Goal: Find specific page/section: Find specific page/section

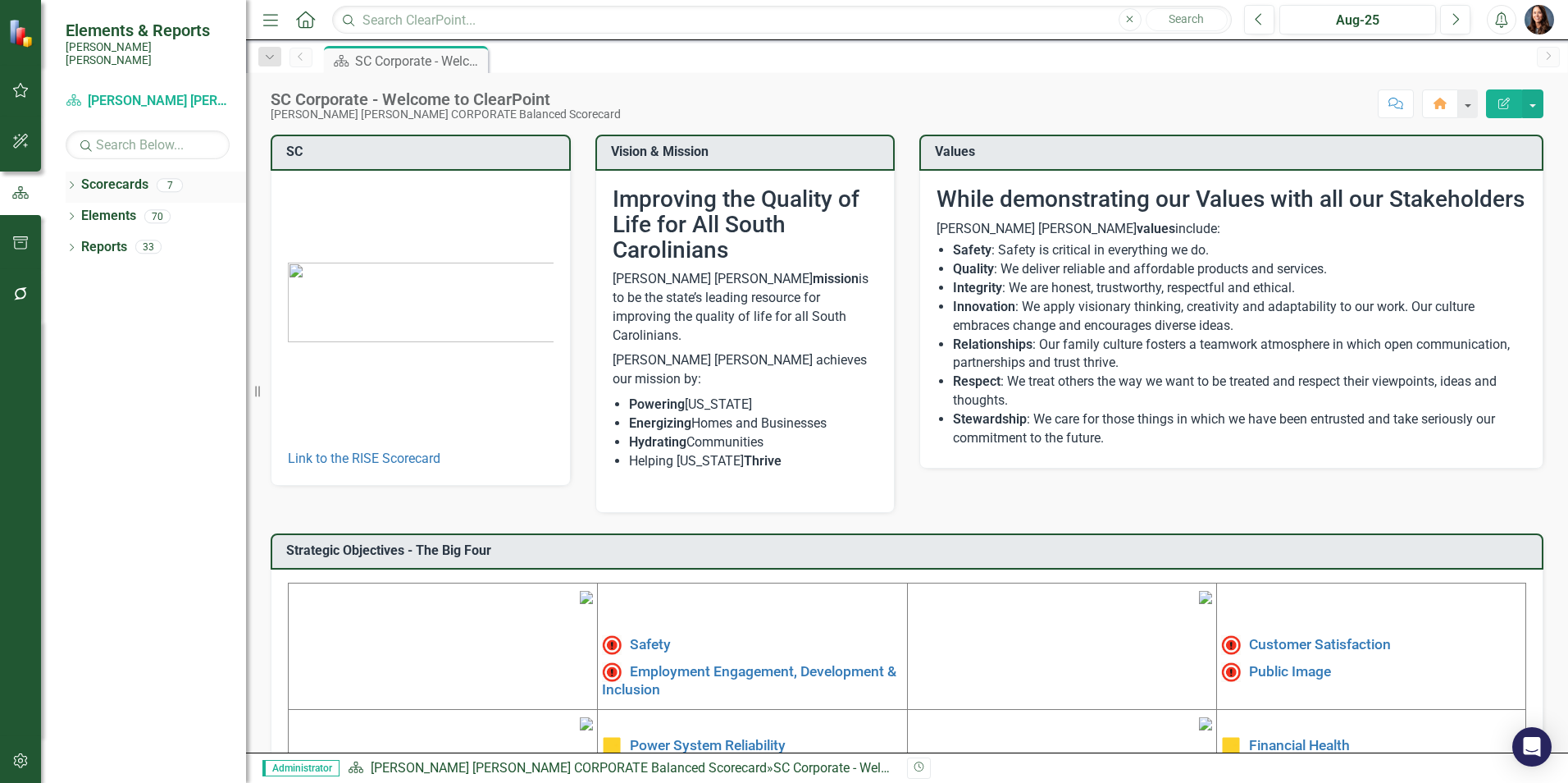
click at [73, 181] on icon at bounding box center [72, 185] width 4 height 7
click at [79, 211] on icon "Dropdown" at bounding box center [80, 216] width 12 height 10
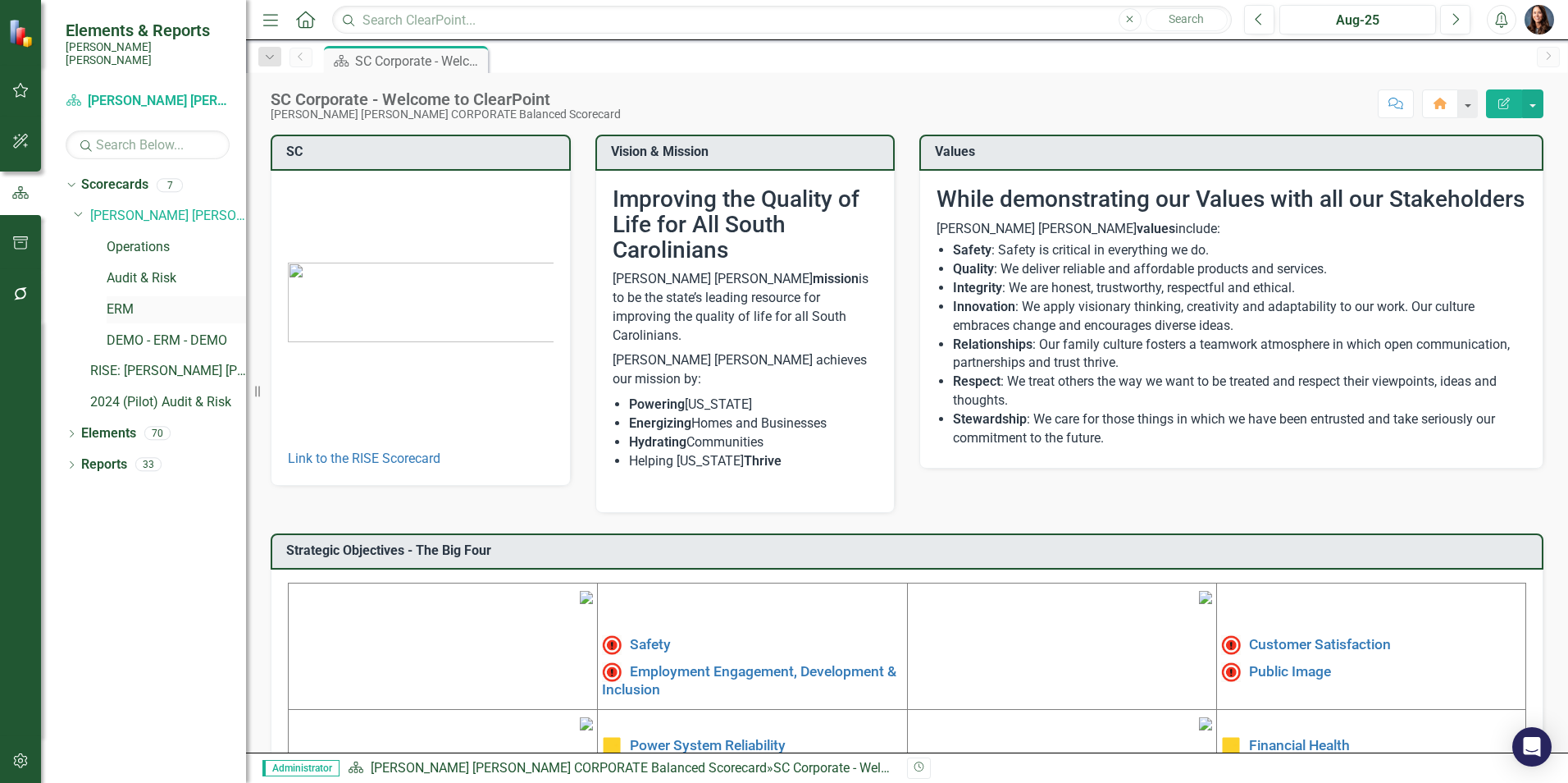
click at [125, 300] on link "ERM" at bounding box center [176, 309] width 139 height 19
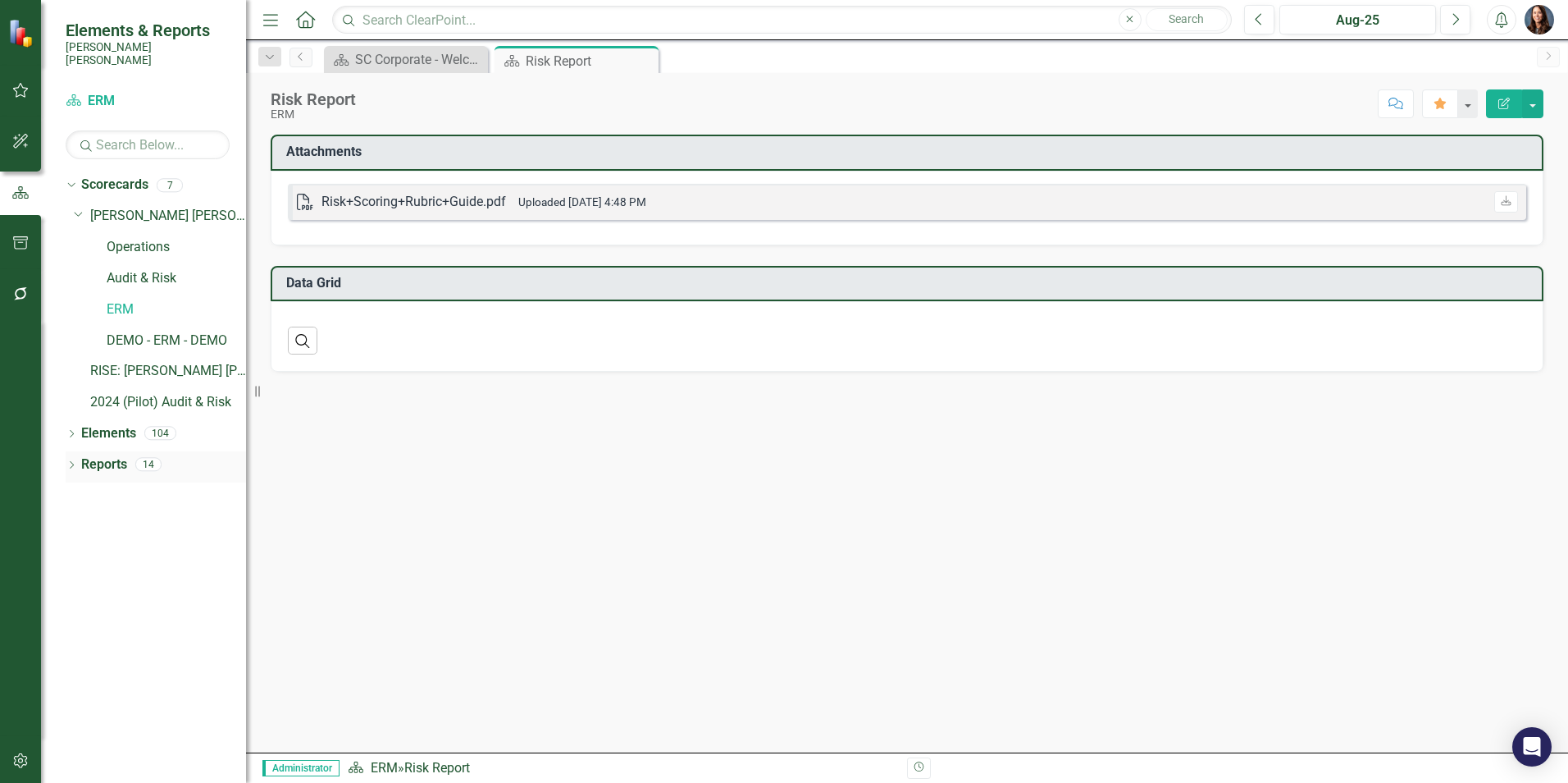
click at [71, 462] on icon "Dropdown" at bounding box center [71, 466] width 12 height 9
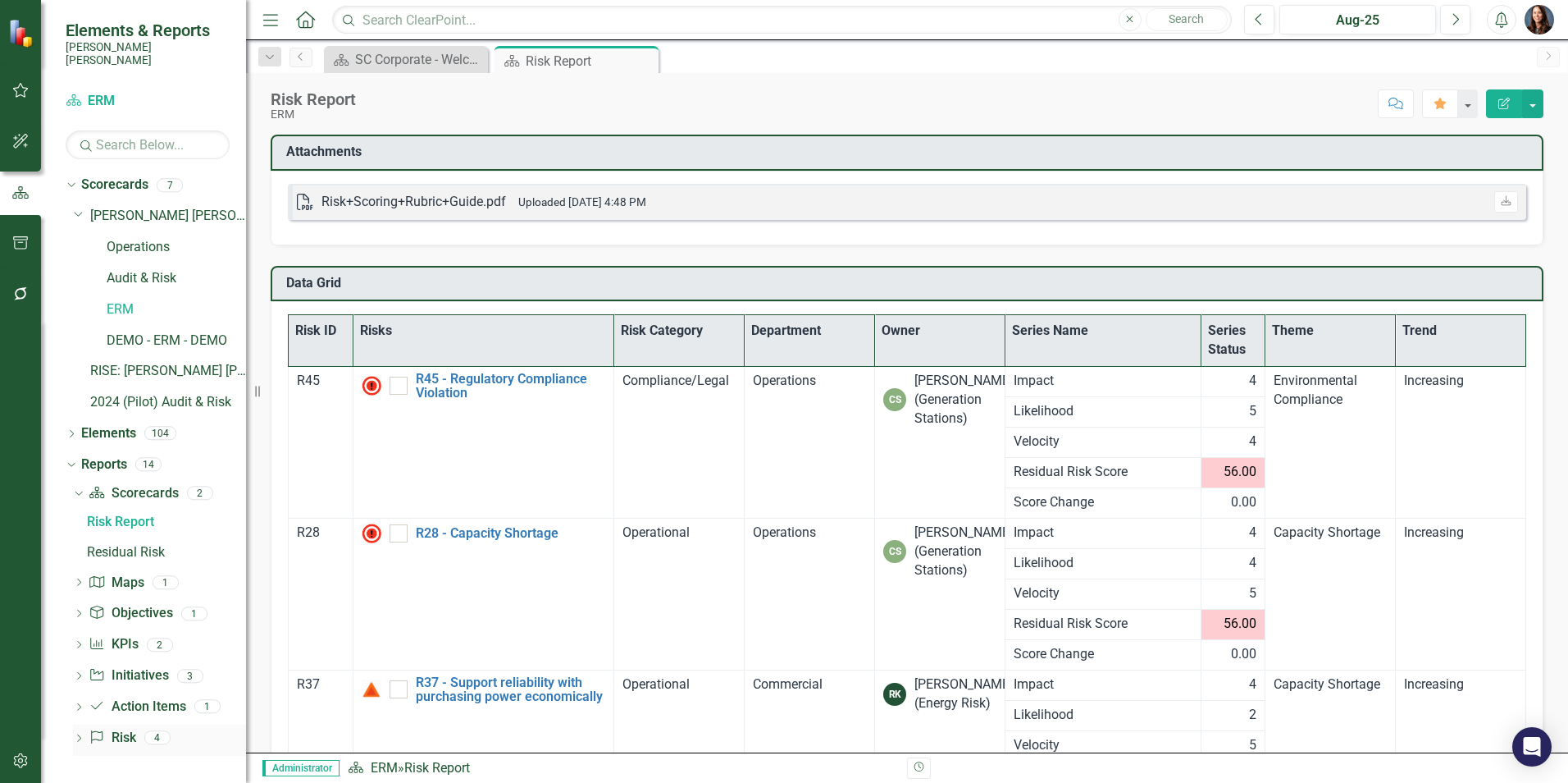
click at [78, 735] on icon "Dropdown" at bounding box center [78, 740] width 12 height 9
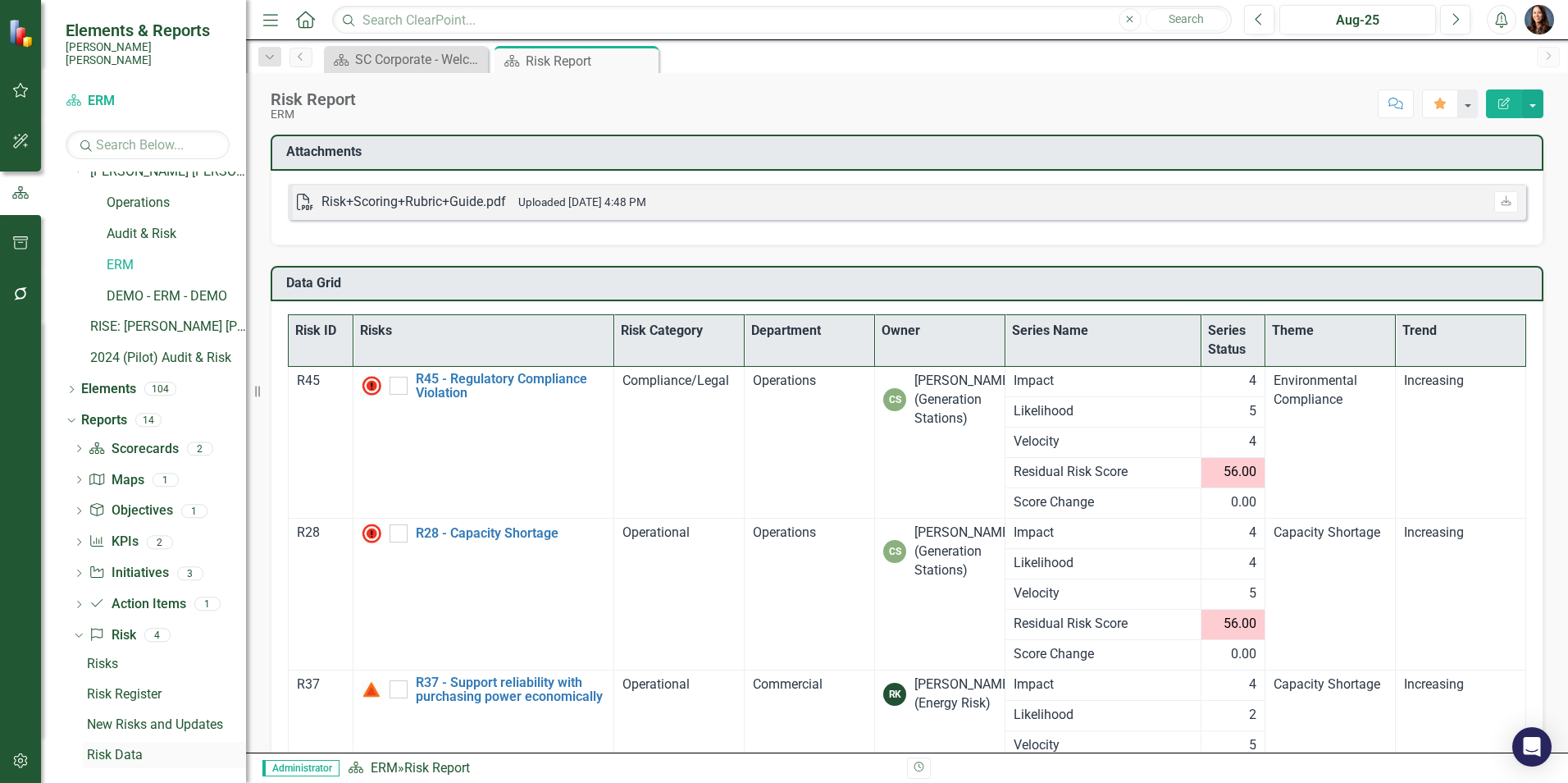
click at [114, 747] on div "Risk Data" at bounding box center [166, 755] width 159 height 15
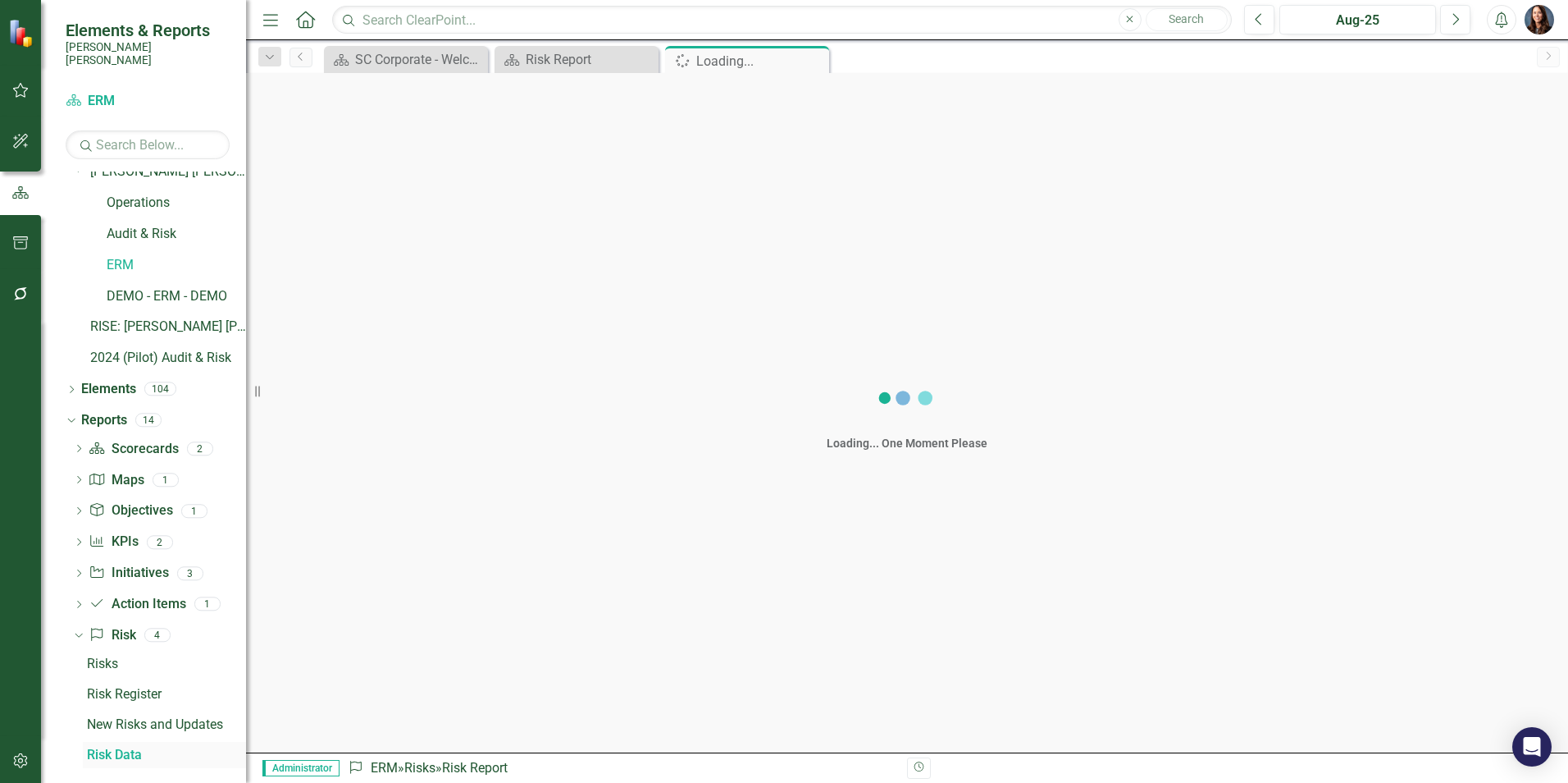
scroll to position [16, 0]
